Goal: Navigation & Orientation: Find specific page/section

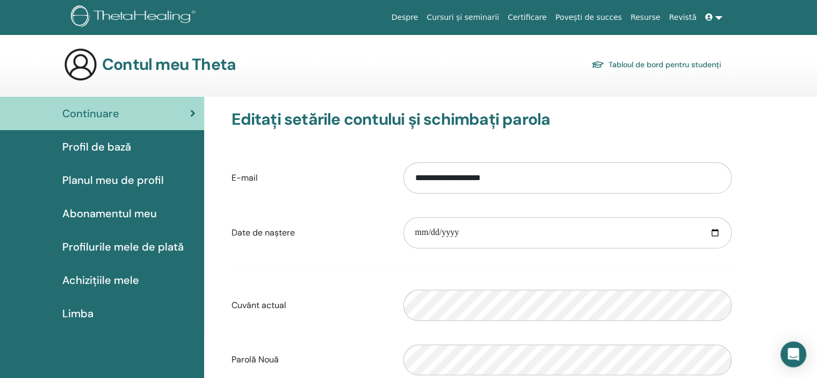
click at [147, 180] on font "Planul meu de profil" at bounding box center [113, 180] width 102 height 14
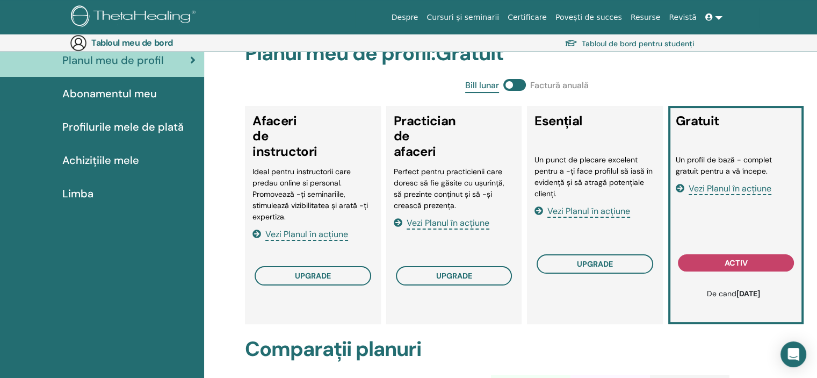
scroll to position [178, 0]
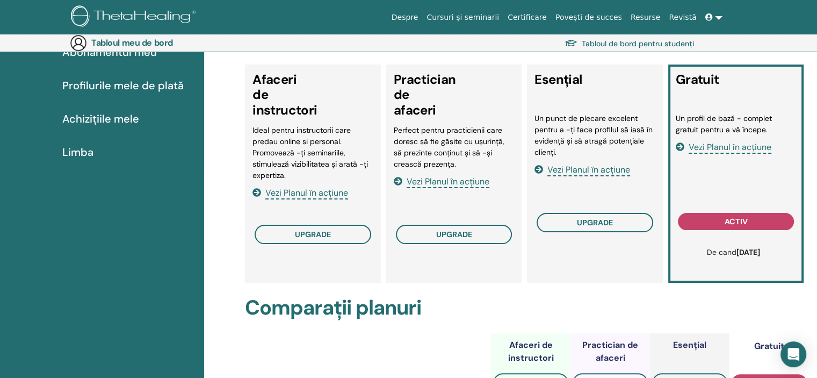
click at [318, 196] on font "Vezi Planul în acțiune" at bounding box center [306, 192] width 83 height 11
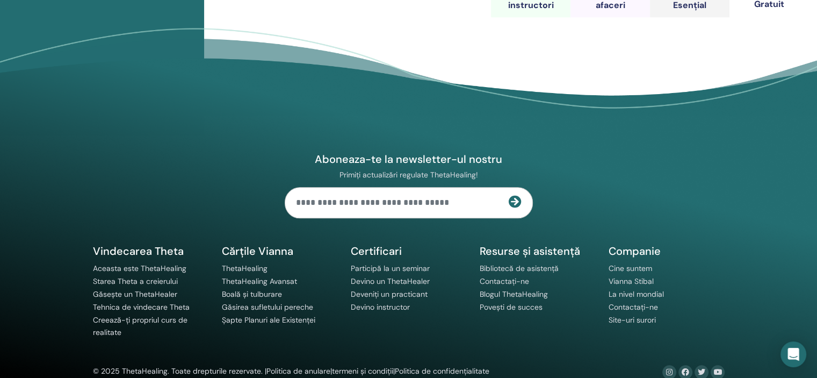
scroll to position [1157, 0]
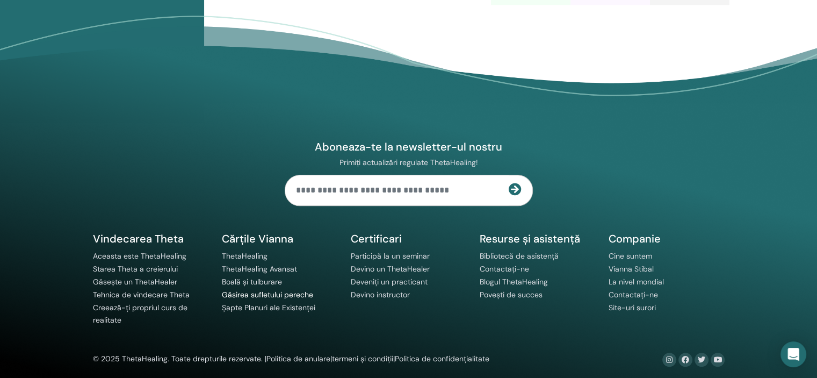
click at [300, 290] on font "Găsirea sufletului pereche" at bounding box center [267, 295] width 91 height 10
